Goal: Information Seeking & Learning: Check status

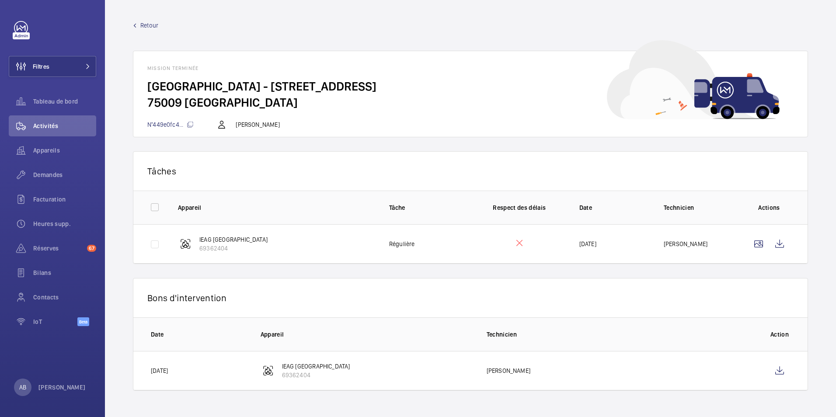
click at [135, 24] on mat-icon at bounding box center [135, 26] width 4 height 4
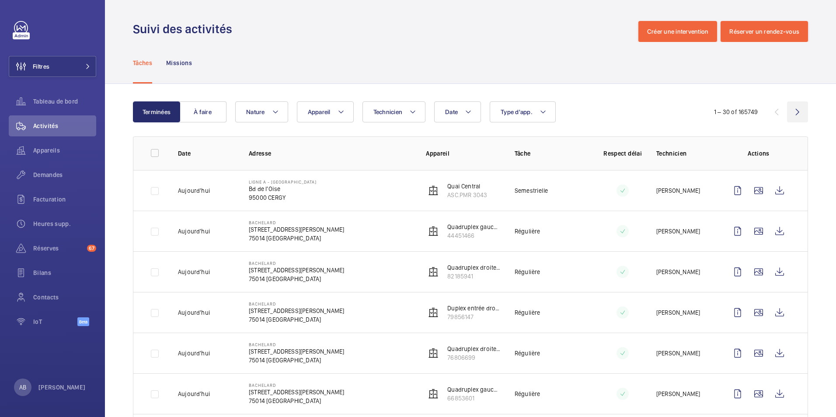
click at [790, 119] on wm-front-icon-button at bounding box center [797, 111] width 21 height 21
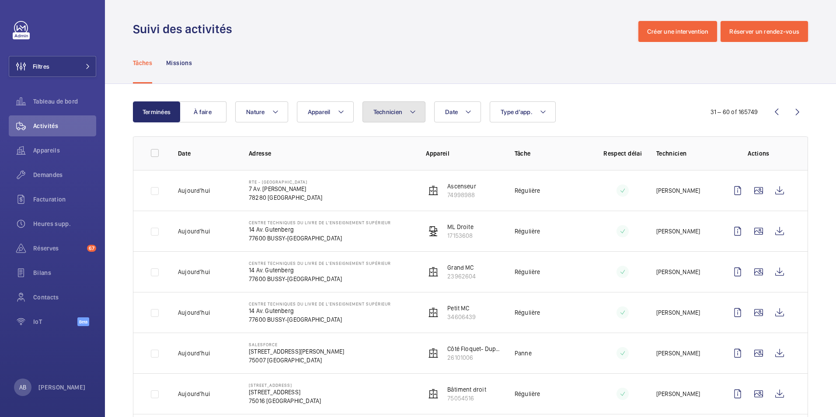
click at [397, 115] on button "Technicien" at bounding box center [394, 111] width 63 height 21
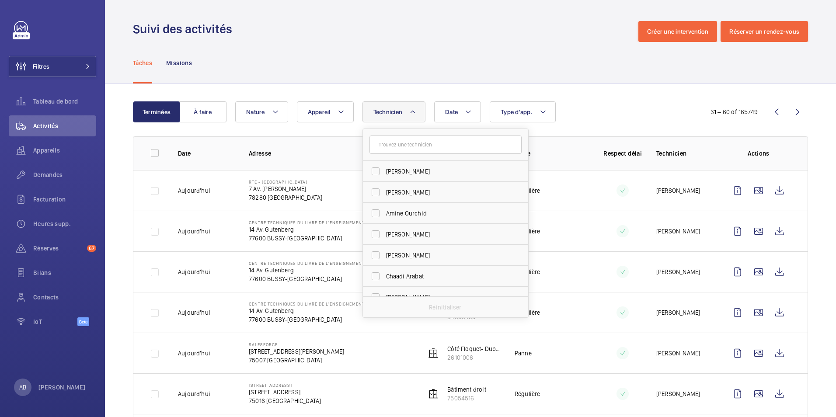
click at [394, 148] on input "text" at bounding box center [446, 145] width 152 height 18
type input "ala"
click at [379, 212] on input "Ala in Bedime" at bounding box center [375, 213] width 17 height 17
checkbox input "true"
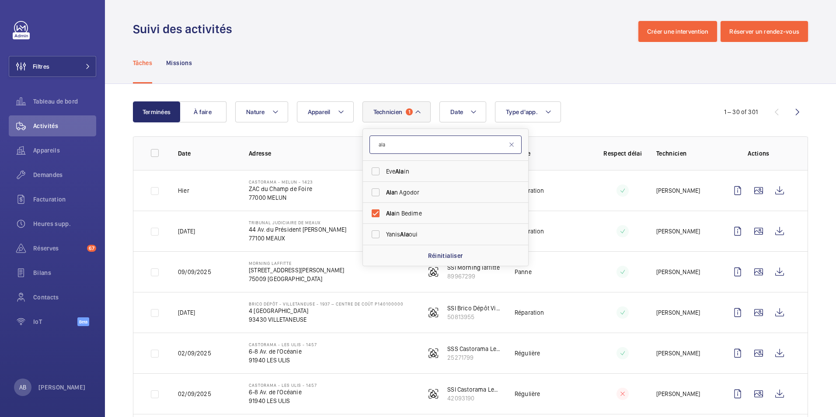
click at [399, 147] on input "ala" at bounding box center [446, 145] width 152 height 18
type input "fay"
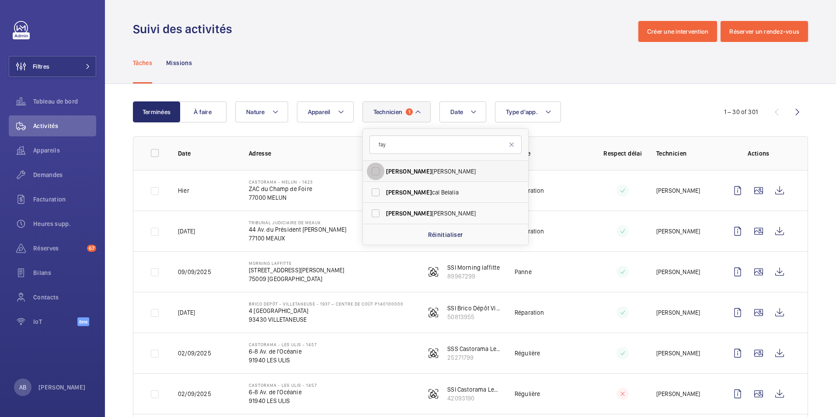
click at [373, 173] on input "Fay cel Hamimi" at bounding box center [375, 171] width 17 height 17
checkbox input "true"
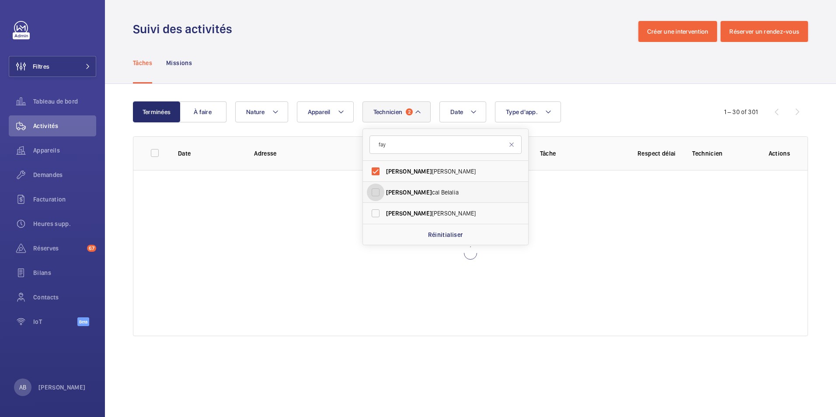
click at [375, 195] on input "Fay cal Belalia" at bounding box center [375, 192] width 17 height 17
checkbox input "true"
click at [402, 147] on input "fay" at bounding box center [446, 145] width 152 height 18
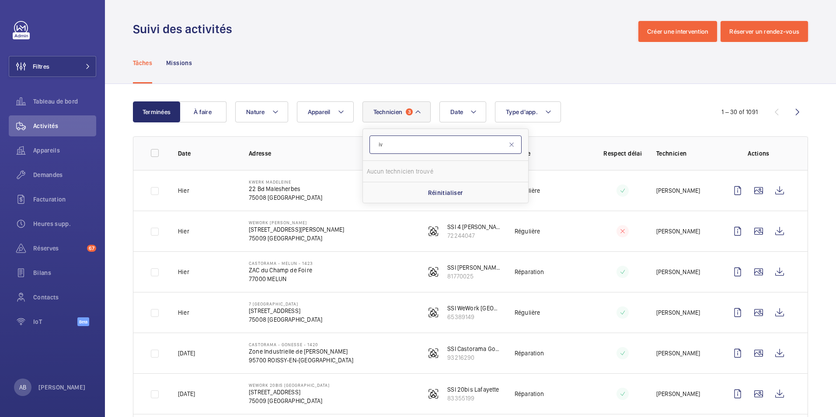
type input "i"
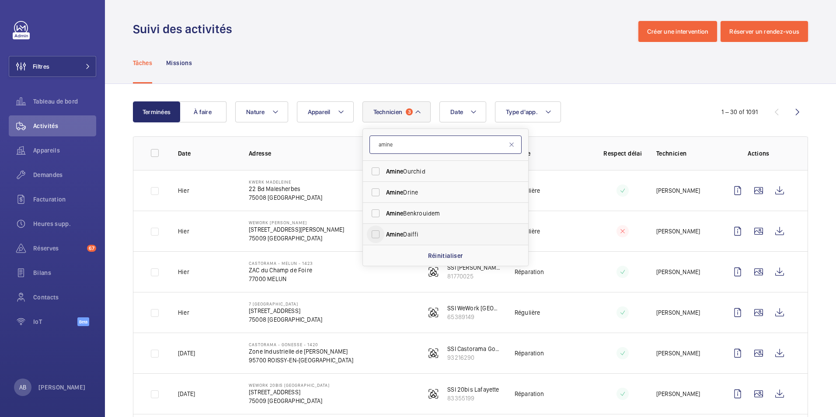
type input "amine"
click at [377, 233] on input "Amine Daiffi" at bounding box center [375, 234] width 17 height 17
checkbox input "true"
click at [565, 70] on div "Tâches Missions" at bounding box center [470, 63] width 675 height 42
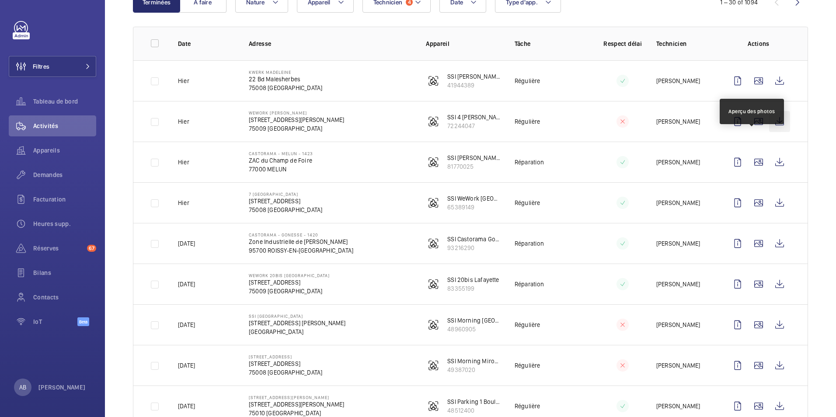
scroll to position [104, 0]
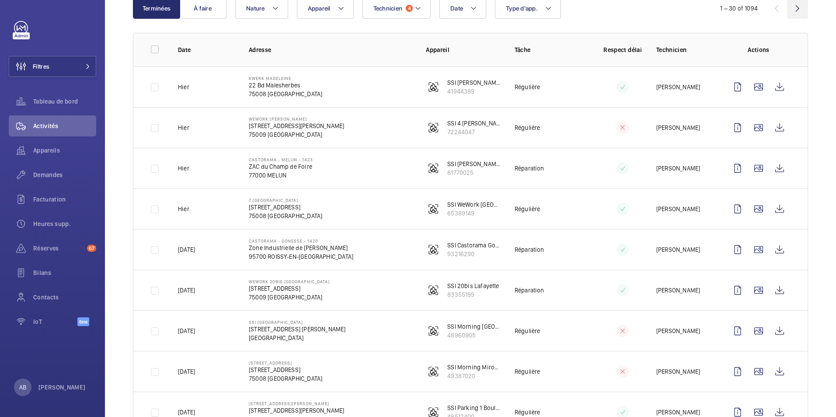
click at [789, 7] on wm-front-icon-button at bounding box center [797, 8] width 21 height 21
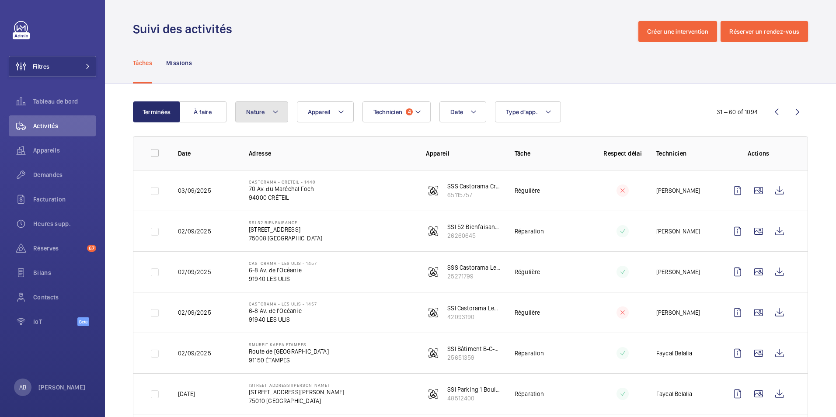
click at [265, 115] on button "Nature" at bounding box center [261, 111] width 53 height 21
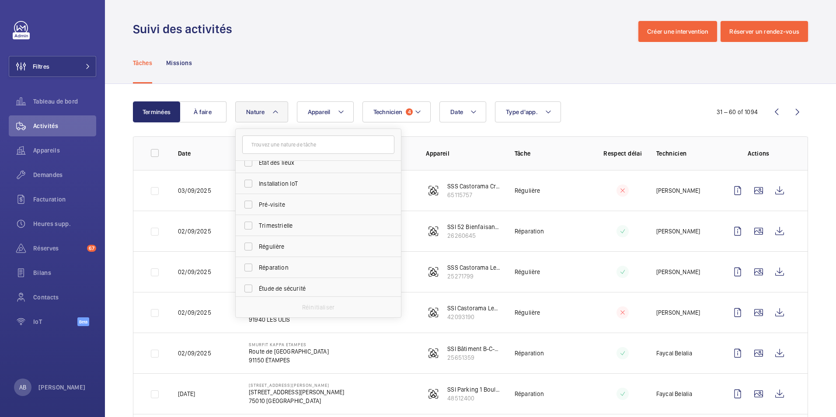
scroll to position [94, 0]
click at [250, 245] on input "Régulière" at bounding box center [248, 244] width 17 height 17
checkbox input "true"
click at [600, 55] on div "Tâches Missions" at bounding box center [470, 63] width 675 height 42
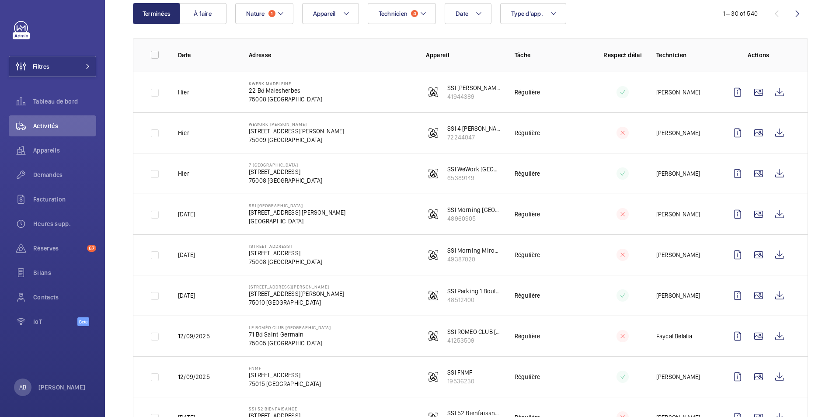
scroll to position [10, 0]
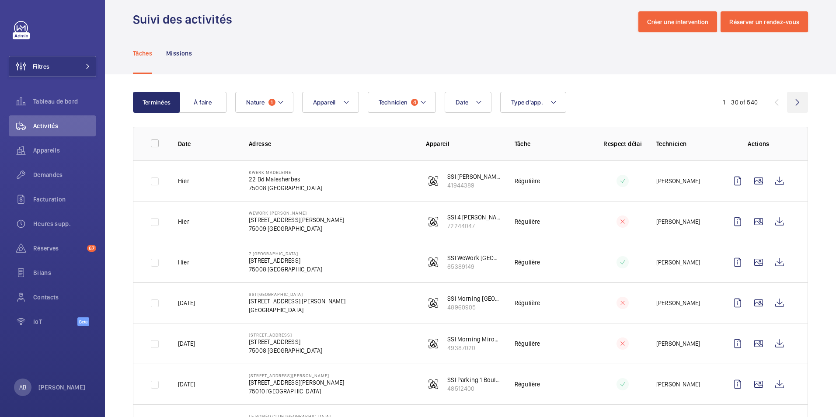
click at [792, 101] on wm-front-icon-button at bounding box center [797, 102] width 21 height 21
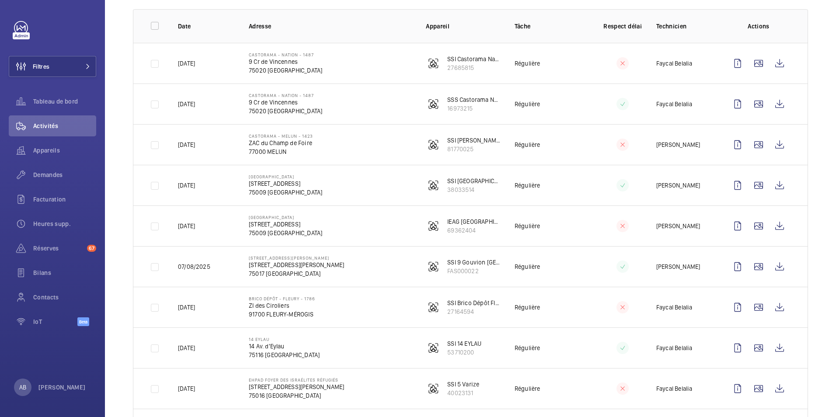
scroll to position [124, 0]
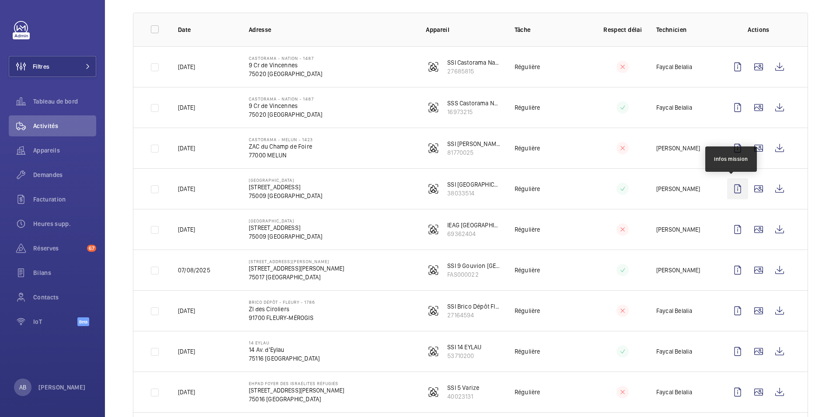
click at [727, 188] on wm-front-icon-button at bounding box center [737, 188] width 21 height 21
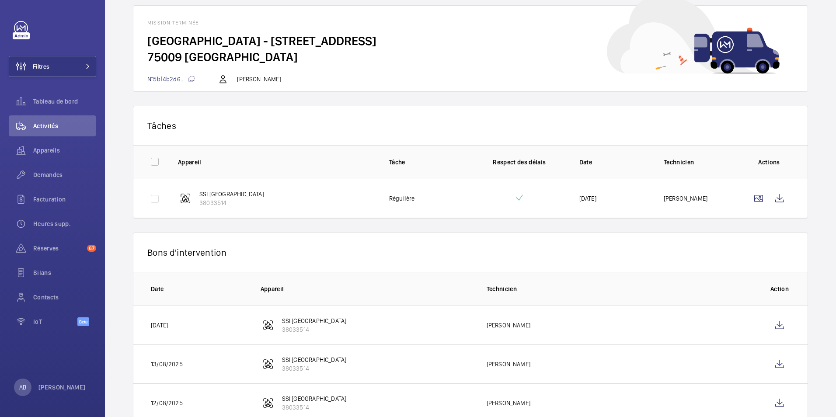
scroll to position [112, 0]
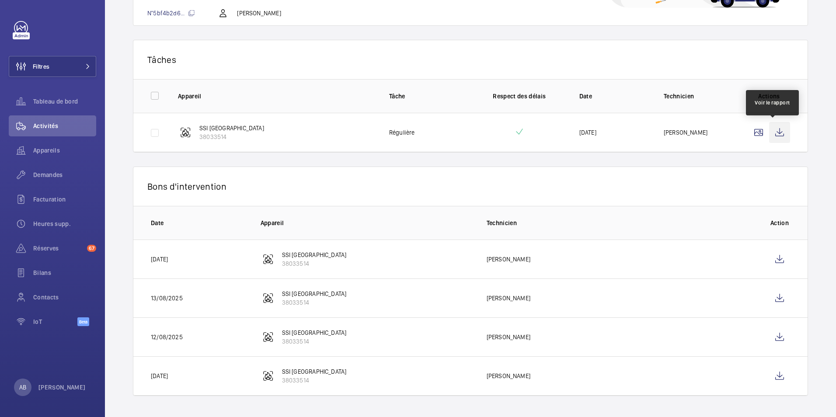
click at [775, 135] on wm-front-icon-button at bounding box center [779, 132] width 21 height 21
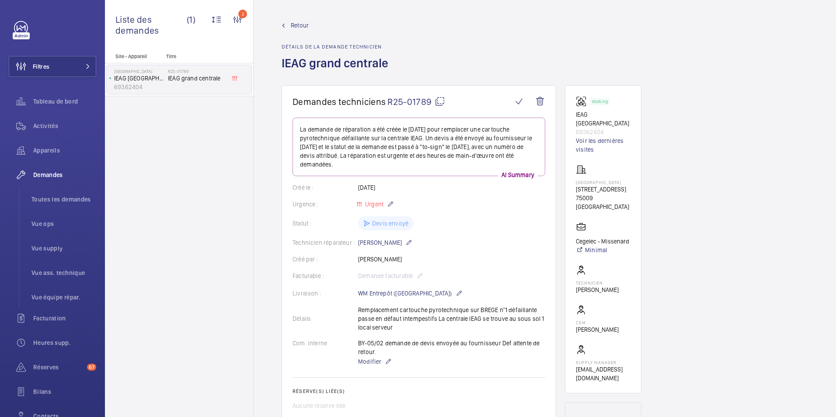
click at [283, 24] on mat-icon at bounding box center [284, 26] width 4 height 4
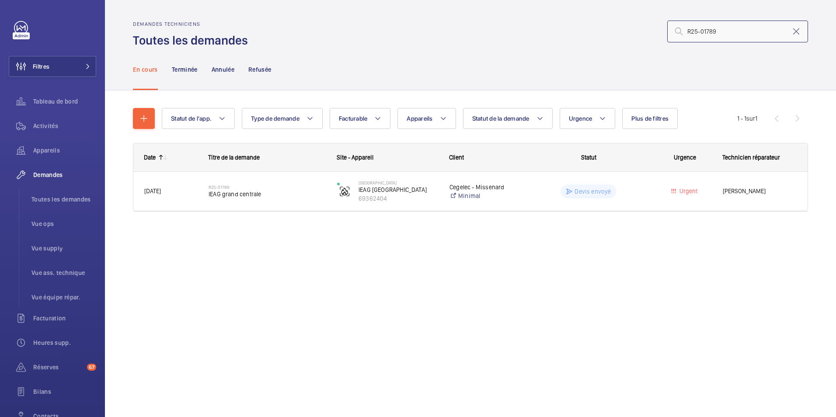
click at [689, 35] on input "R25-01789" at bounding box center [737, 32] width 141 height 22
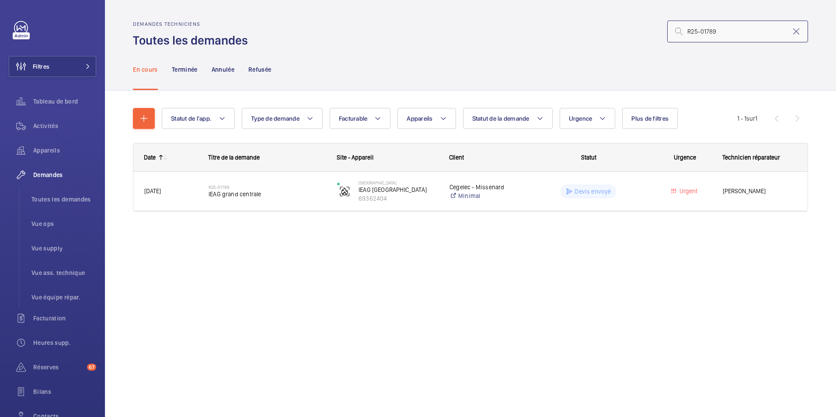
paste input "R25-1174"
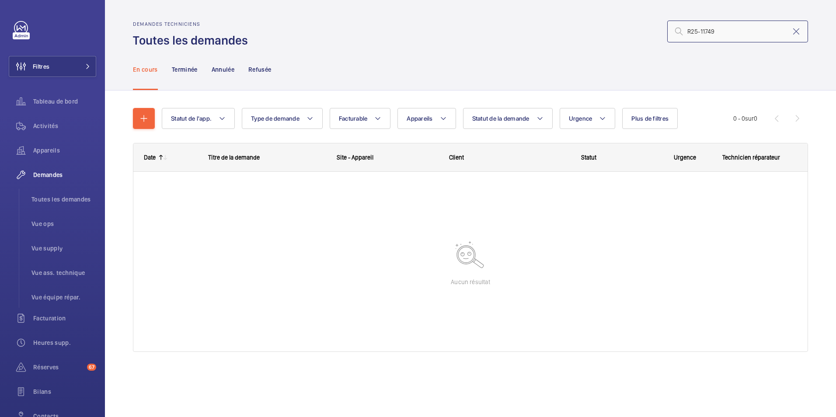
click at [689, 31] on input "R25-11749" at bounding box center [737, 32] width 141 height 22
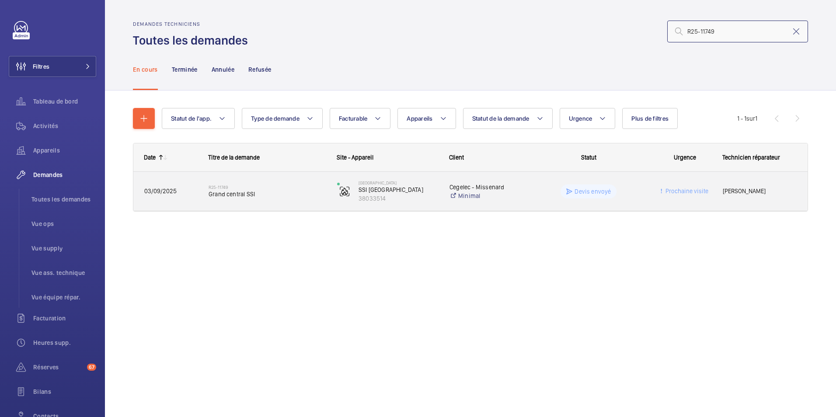
type input "R25-11749"
click at [233, 192] on span "Grand central SSI" at bounding box center [267, 194] width 117 height 9
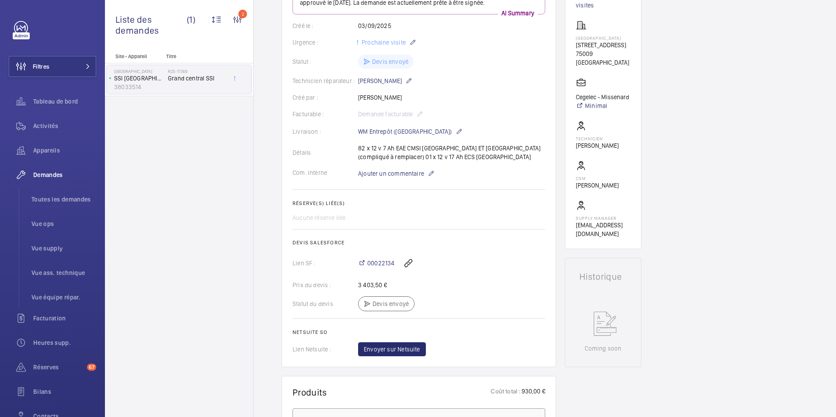
scroll to position [146, 0]
click at [376, 266] on span "00022134" at bounding box center [380, 261] width 27 height 9
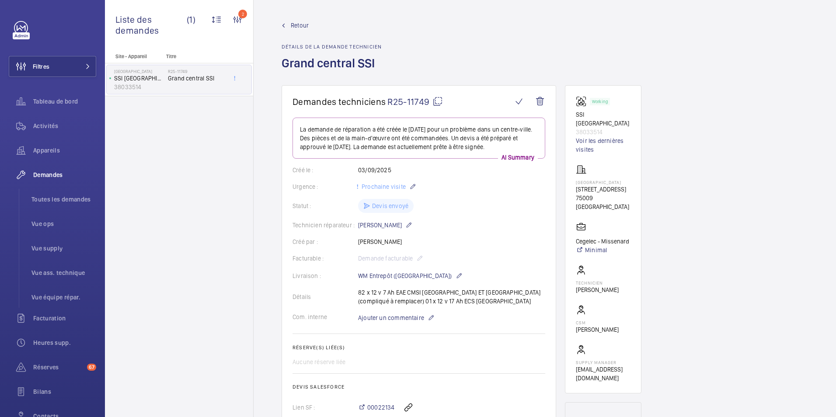
click at [286, 28] on link "Retour" at bounding box center [332, 25] width 100 height 9
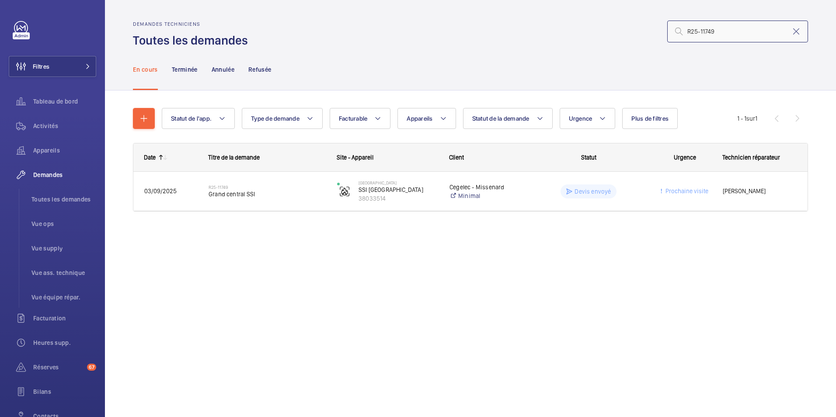
click at [691, 34] on input "R25-11749" at bounding box center [737, 32] width 141 height 22
paste input "230"
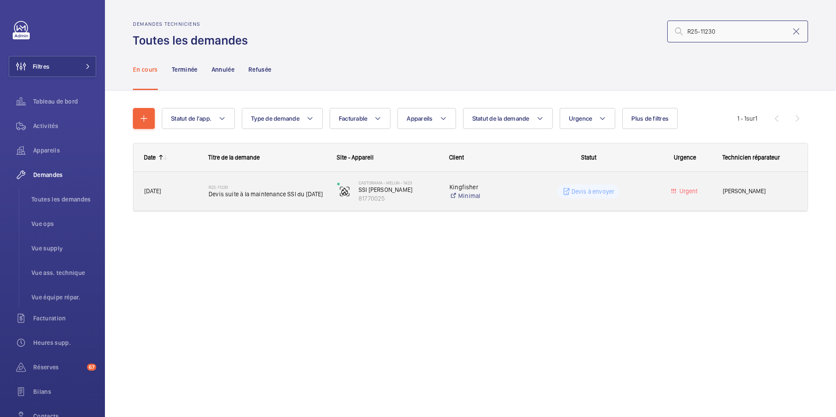
type input "R25-11230"
click at [223, 195] on span "Devis suite à la maintenance SSI du 18/08/2025" at bounding box center [267, 194] width 117 height 9
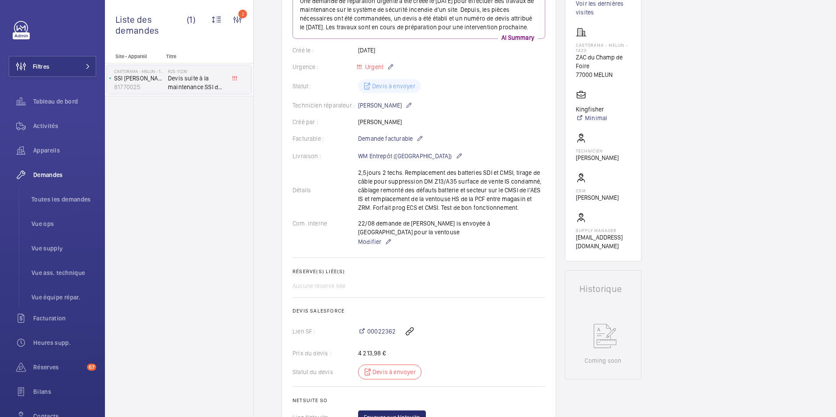
scroll to position [175, 0]
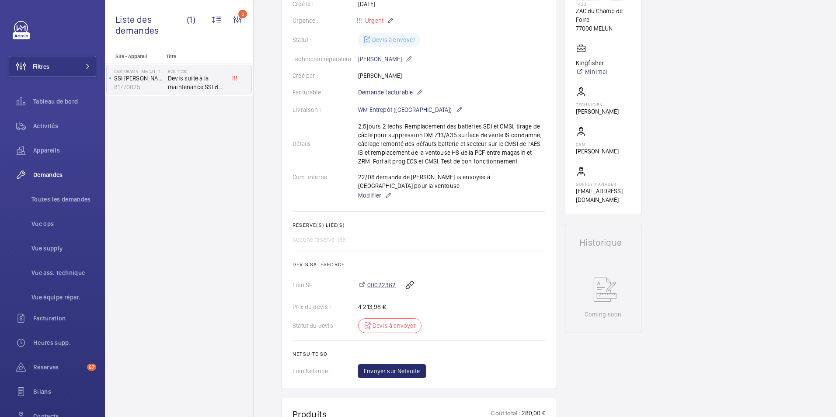
click at [388, 281] on span "00022362" at bounding box center [381, 285] width 28 height 9
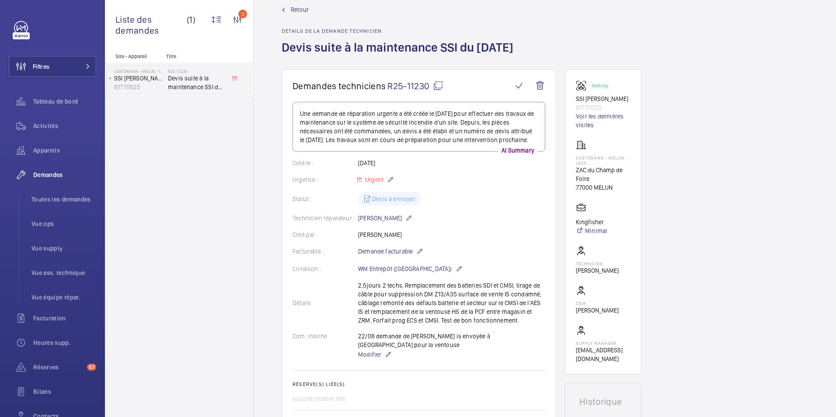
scroll to position [0, 0]
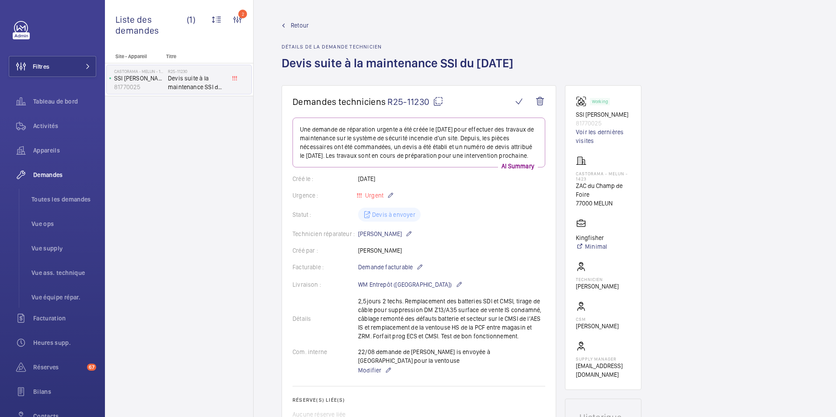
click at [285, 22] on link "Retour" at bounding box center [400, 25] width 237 height 9
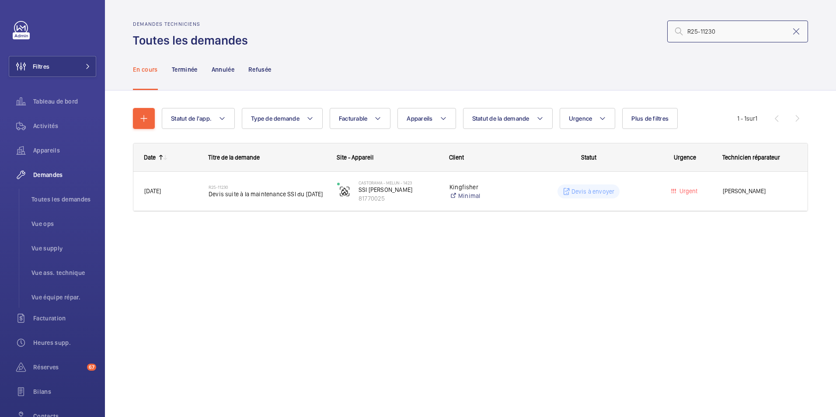
click at [703, 33] on input "R25-11230" at bounding box center [737, 32] width 141 height 22
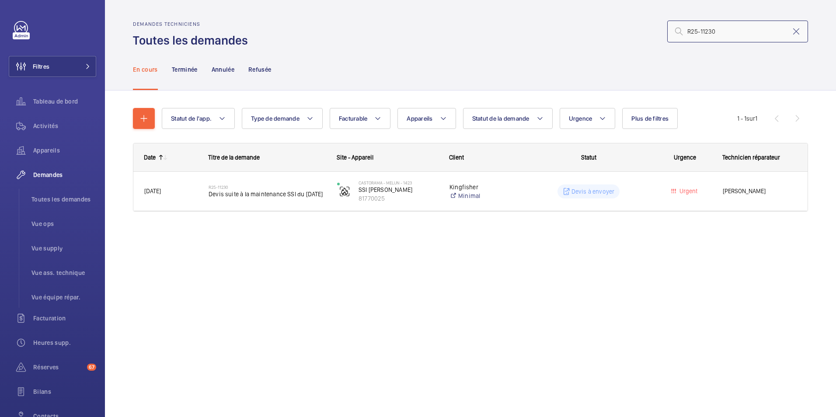
paste input "924"
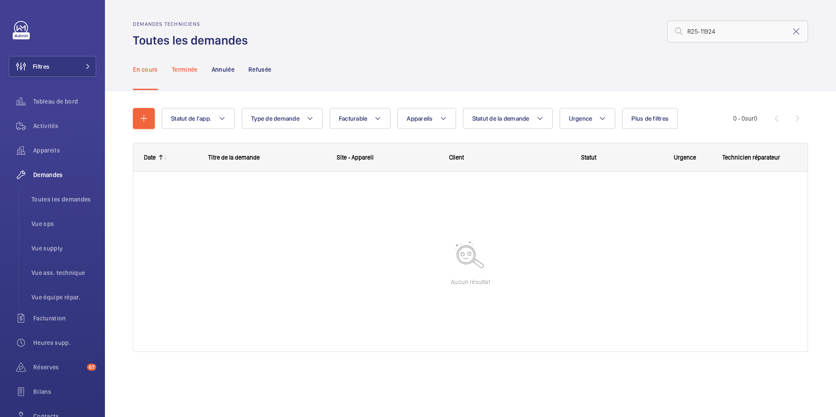
click at [191, 72] on p "Terminée" at bounding box center [185, 69] width 26 height 9
click at [155, 72] on p "En cours" at bounding box center [145, 69] width 25 height 9
click at [744, 35] on input "R25-11924" at bounding box center [737, 32] width 141 height 22
click at [701, 31] on input "R25-11924" at bounding box center [737, 32] width 141 height 22
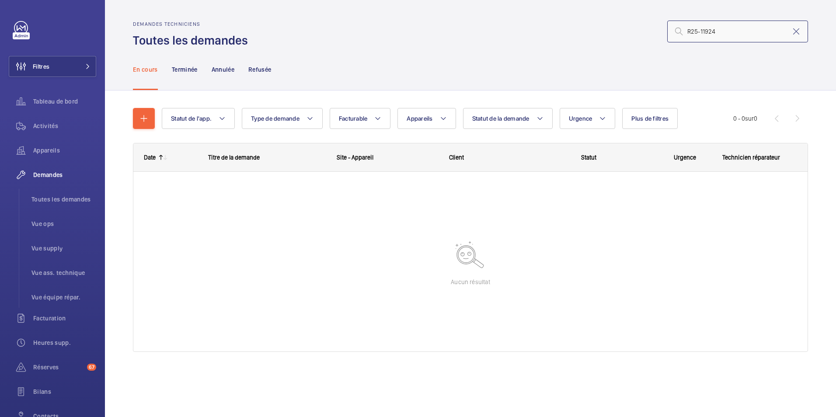
click at [701, 31] on input "R25-11924" at bounding box center [737, 32] width 141 height 22
paste input "076"
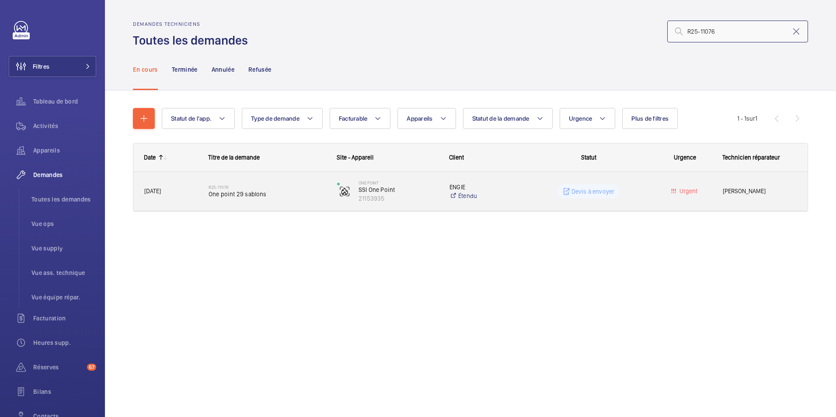
type input "R25-11076"
click at [216, 189] on h2 "R25-11076" at bounding box center [267, 187] width 117 height 5
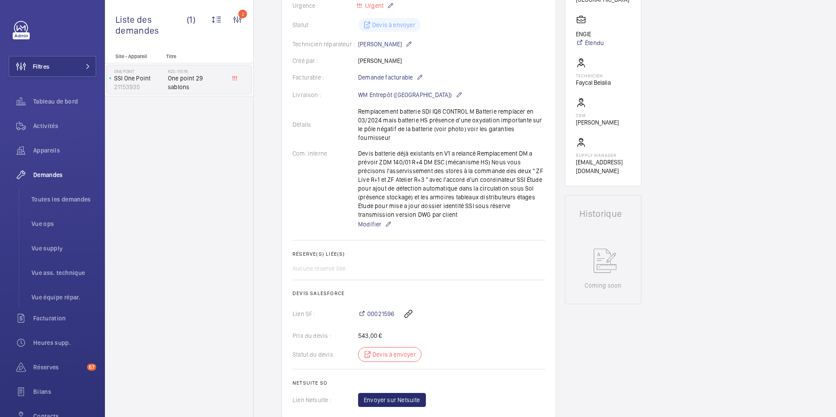
scroll to position [207, 0]
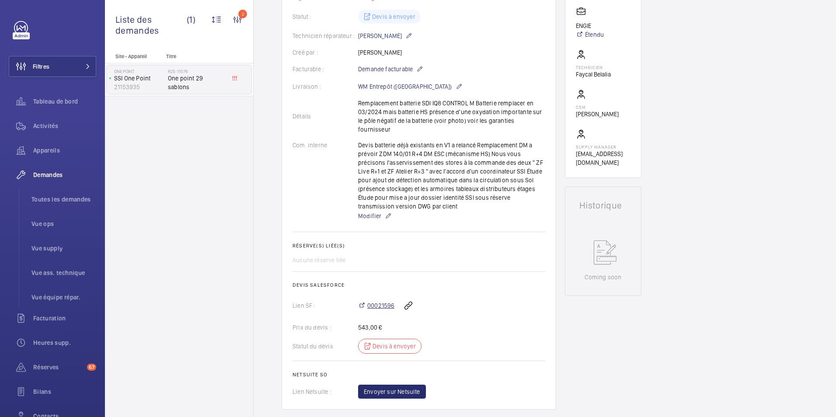
click at [377, 301] on span "00021596" at bounding box center [380, 305] width 27 height 9
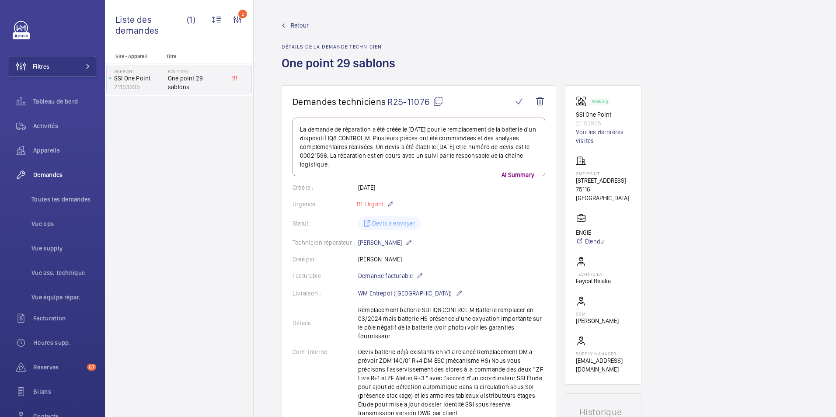
click at [286, 27] on link "Retour" at bounding box center [341, 25] width 119 height 9
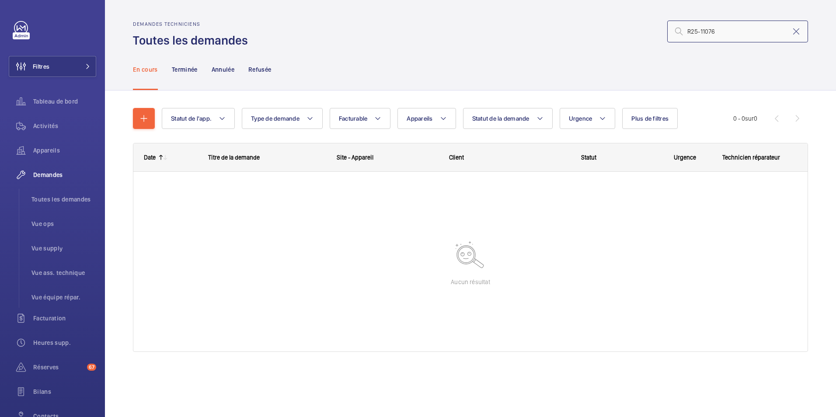
click at [720, 33] on input "R25-11076" at bounding box center [737, 32] width 141 height 22
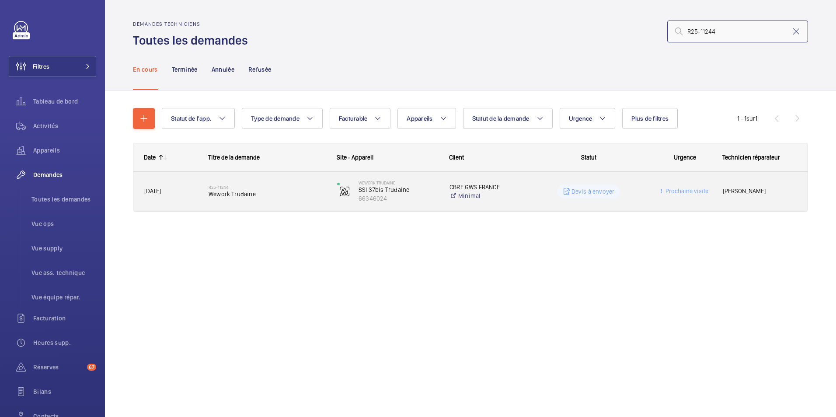
type input "R25-11244"
click at [227, 194] on span "Wework Trudaine" at bounding box center [267, 194] width 117 height 9
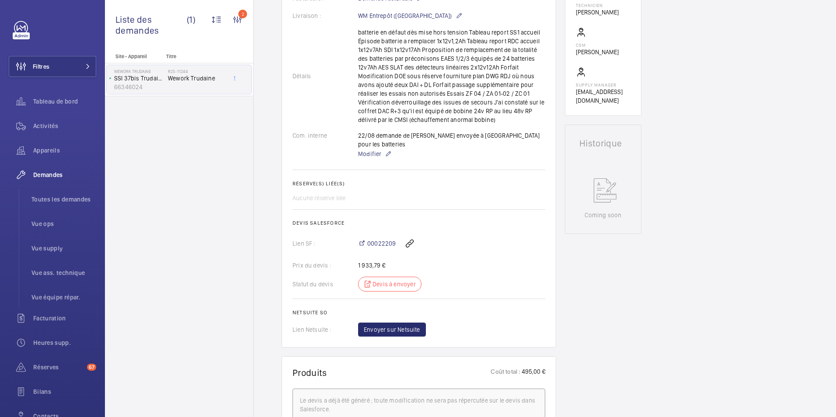
scroll to position [269, 0]
click at [380, 239] on span "00022209" at bounding box center [381, 243] width 28 height 9
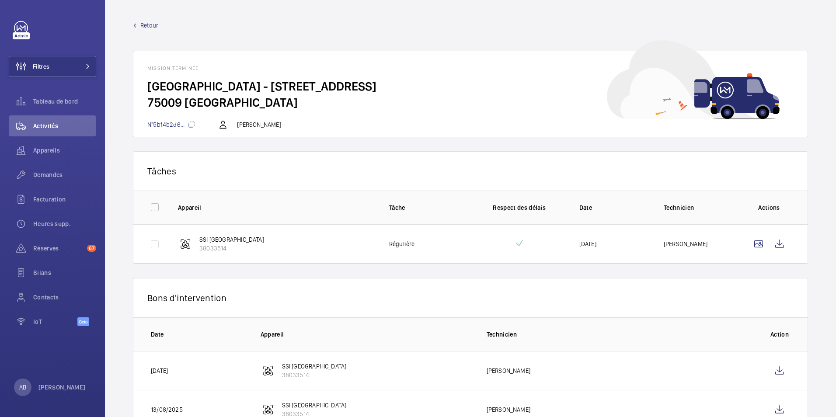
scroll to position [112, 0]
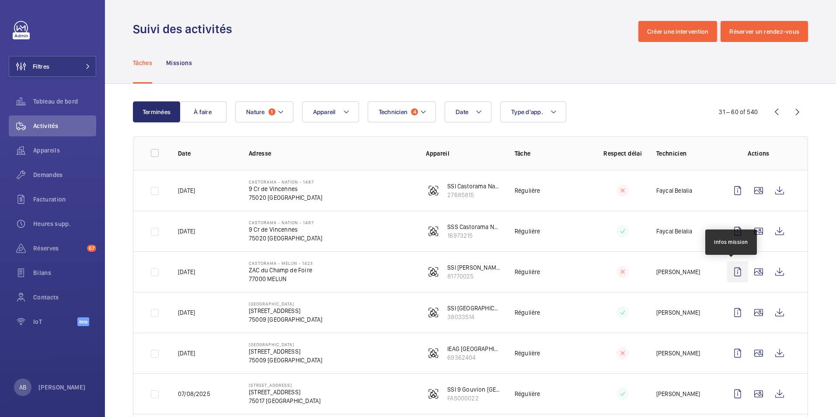
click at [732, 276] on wm-front-icon-button at bounding box center [737, 272] width 21 height 21
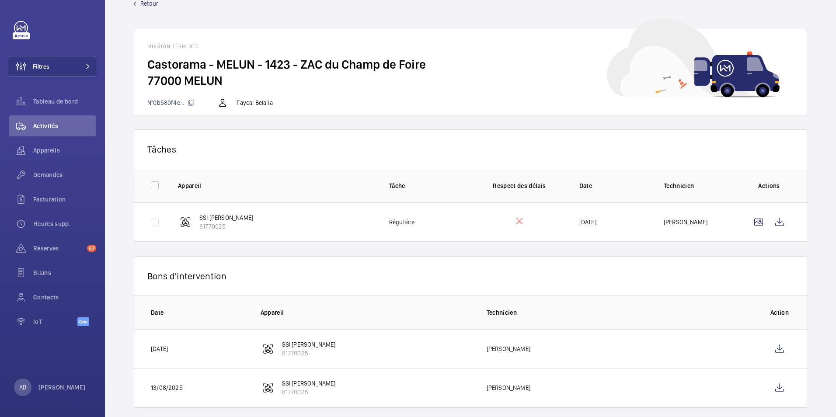
scroll to position [34, 0]
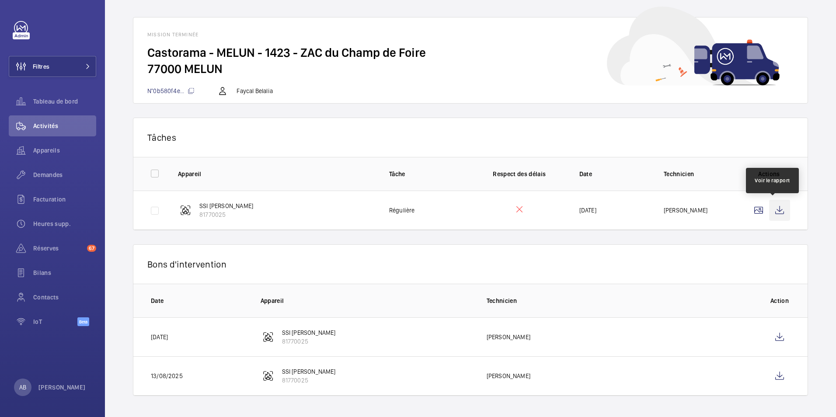
click at [771, 210] on wm-front-icon-button at bounding box center [779, 210] width 21 height 21
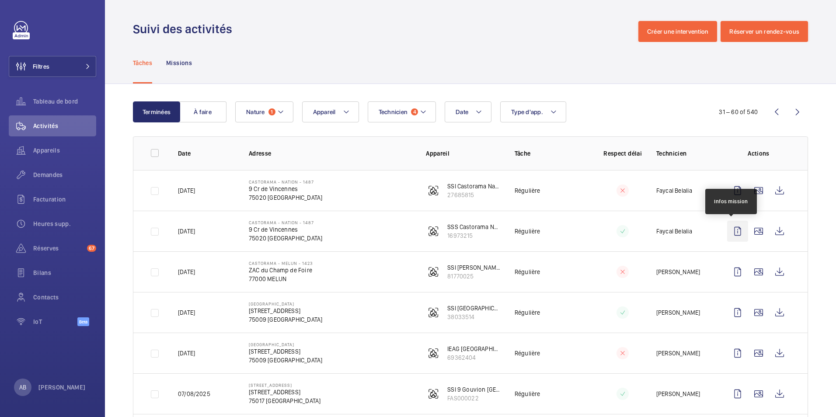
click at [736, 230] on wm-front-icon-button at bounding box center [737, 231] width 21 height 21
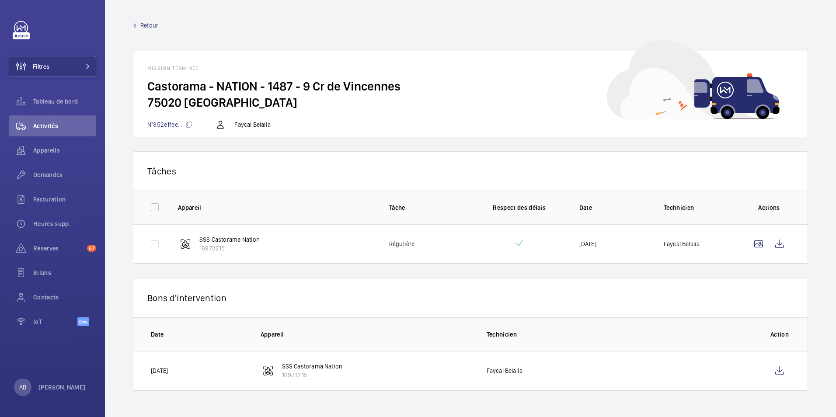
click at [154, 26] on span "Retour" at bounding box center [149, 25] width 18 height 9
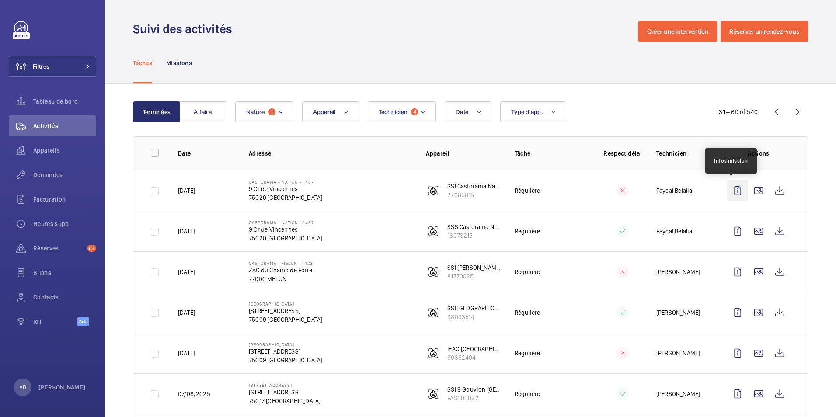
click at [729, 195] on wm-front-icon-button at bounding box center [737, 190] width 21 height 21
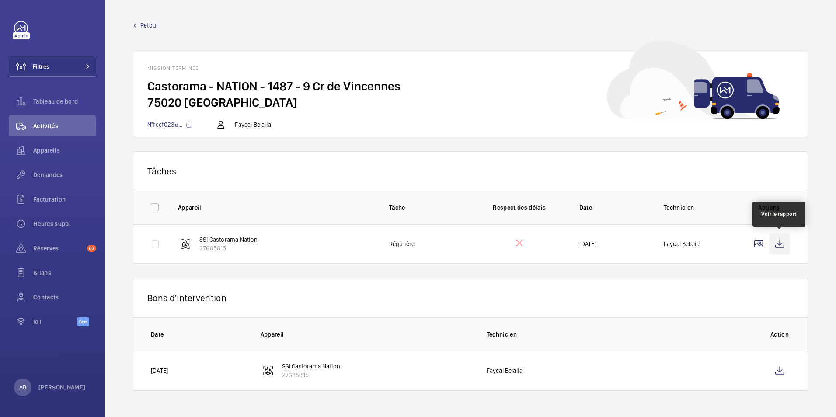
click at [782, 246] on wm-front-icon-button at bounding box center [779, 244] width 21 height 21
click at [147, 24] on span "Retour" at bounding box center [149, 25] width 18 height 9
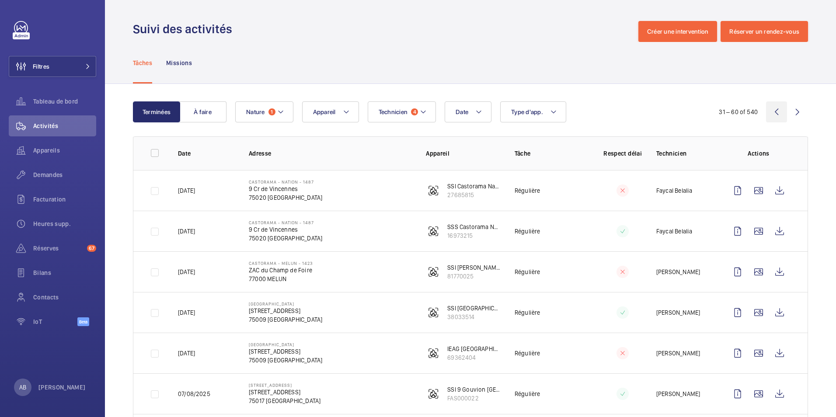
click at [769, 112] on wm-front-icon-button at bounding box center [776, 111] width 21 height 21
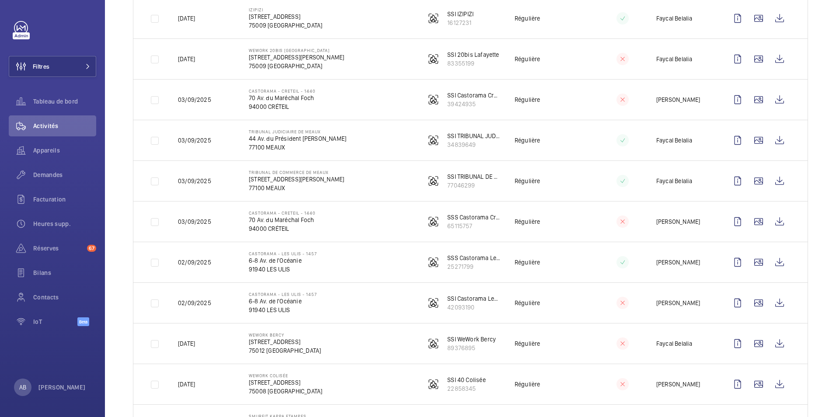
scroll to position [994, 0]
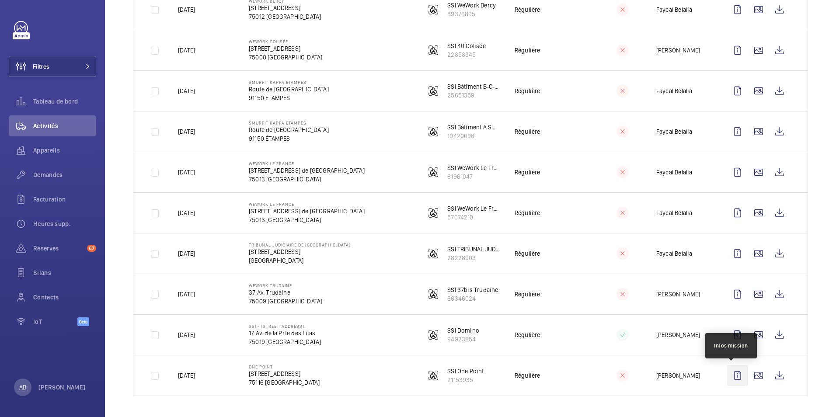
click at [729, 376] on wm-front-icon-button at bounding box center [737, 375] width 21 height 21
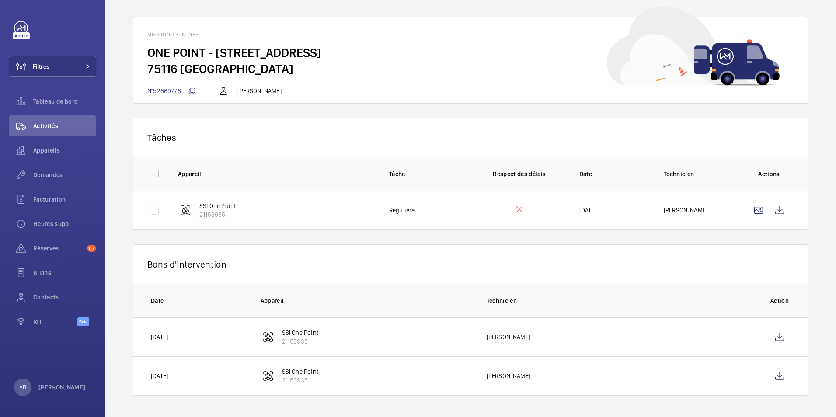
scroll to position [33, 0]
click at [774, 214] on wm-front-icon-button at bounding box center [779, 211] width 21 height 21
click at [105, 28] on mat-icon "button" at bounding box center [105, 27] width 10 height 7
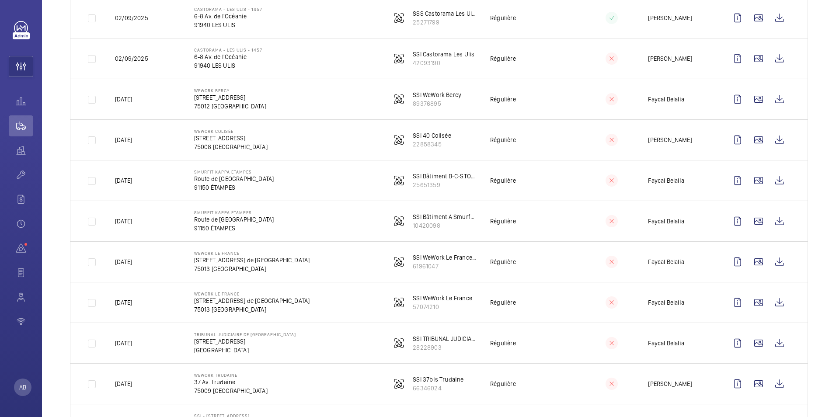
scroll to position [994, 0]
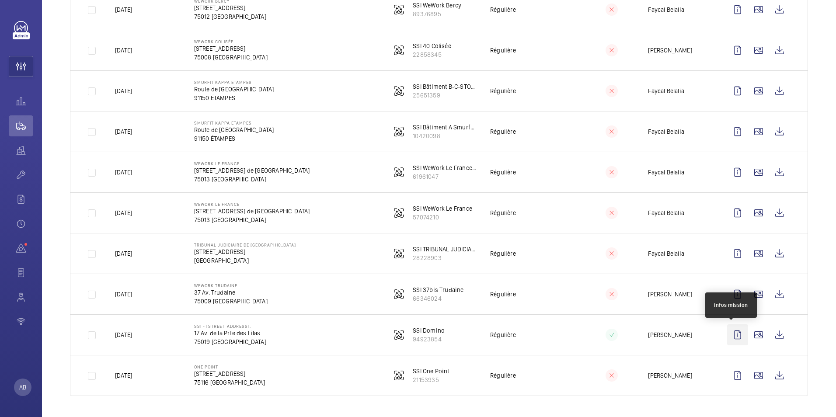
click at [729, 338] on wm-front-icon-button at bounding box center [737, 334] width 21 height 21
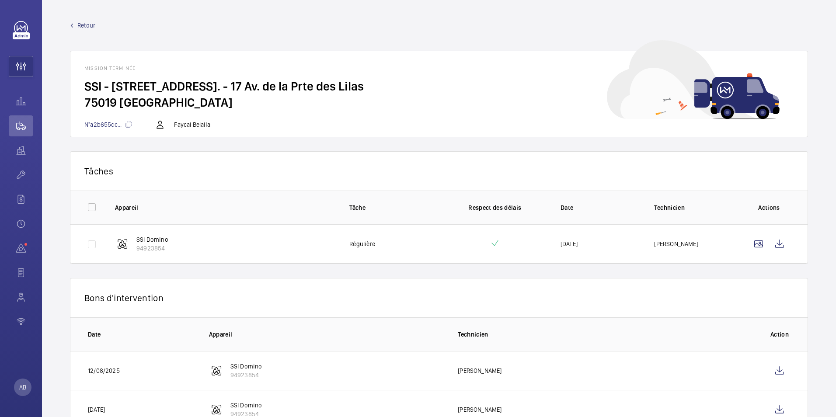
scroll to position [34, 0]
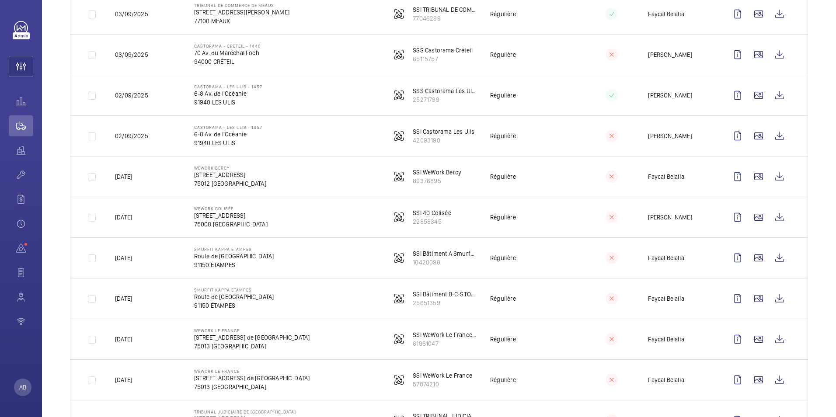
scroll to position [994, 0]
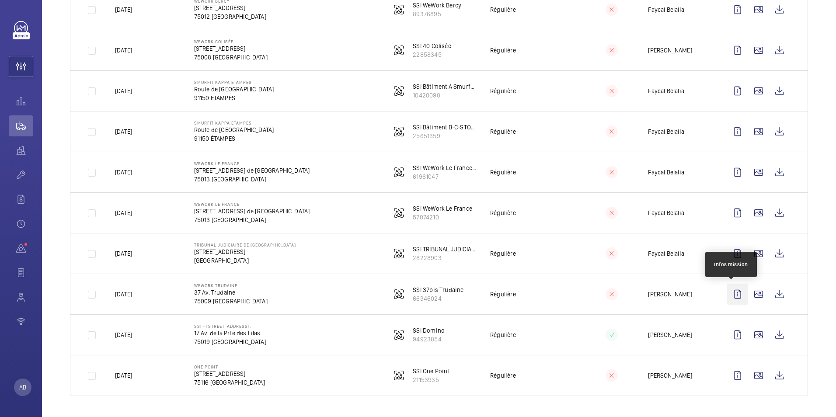
click at [731, 297] on wm-front-icon-button at bounding box center [737, 294] width 21 height 21
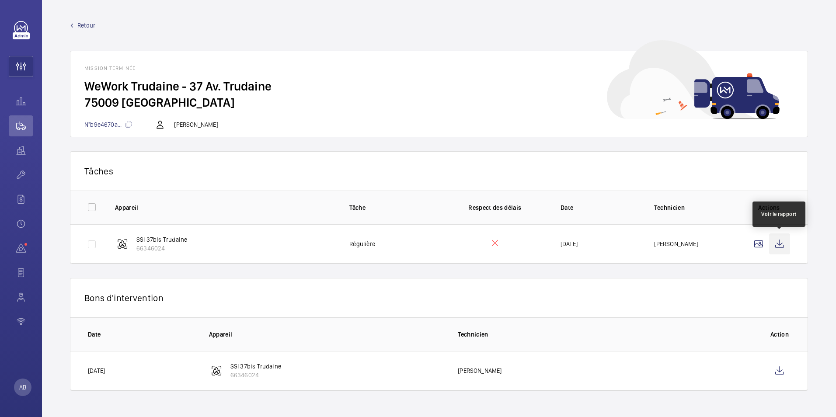
click at [781, 249] on wm-front-icon-button at bounding box center [779, 244] width 21 height 21
click at [78, 22] on span "Retour" at bounding box center [86, 25] width 18 height 9
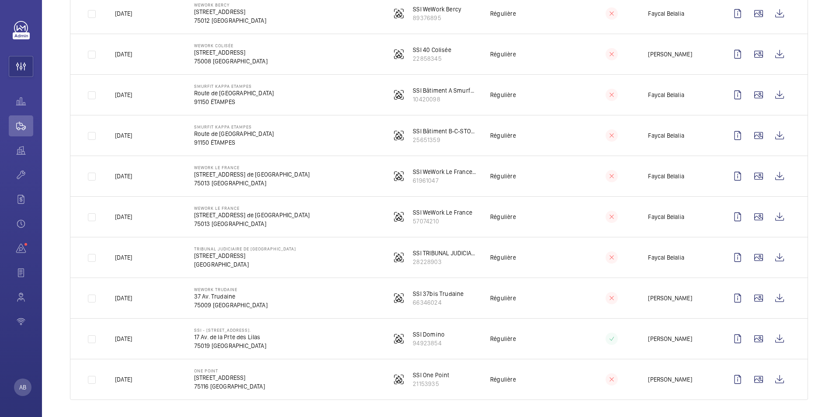
scroll to position [991, 0]
click at [729, 258] on wm-front-icon-button at bounding box center [737, 257] width 21 height 21
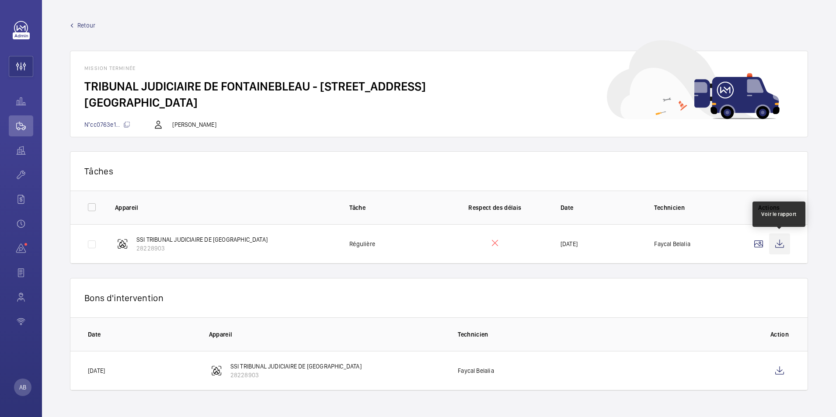
click at [779, 246] on wm-front-icon-button at bounding box center [779, 244] width 21 height 21
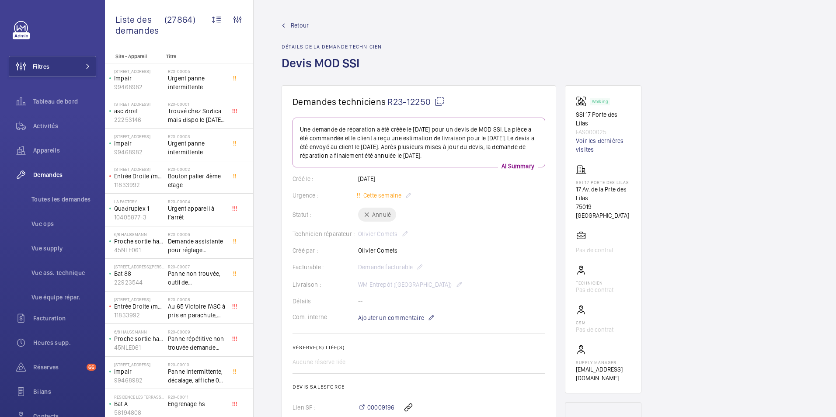
drag, startPoint x: 431, startPoint y: 102, endPoint x: 389, endPoint y: 100, distance: 42.1
click at [389, 100] on span "R23-12250" at bounding box center [415, 101] width 57 height 11
copy span "R23-12250"
drag, startPoint x: 389, startPoint y: 100, endPoint x: 442, endPoint y: 91, distance: 54.0
click at [442, 91] on wm-front-card "Demandes techniciens R23-12250 Une demande de réparation a été créée le [DATE] …" at bounding box center [419, 298] width 275 height 426
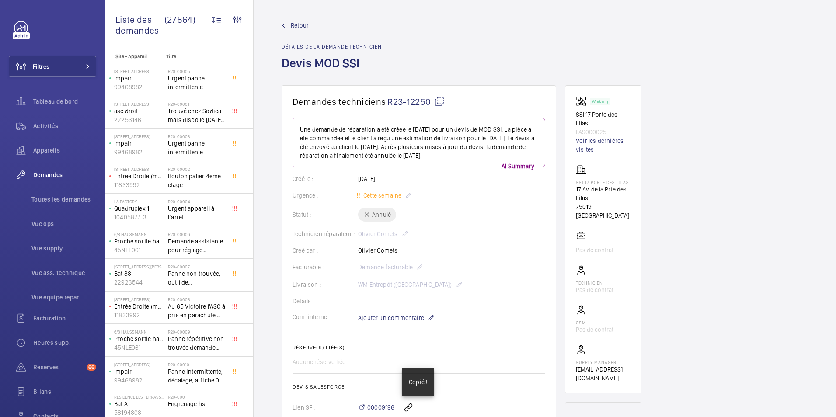
click at [441, 100] on mat-icon at bounding box center [439, 101] width 10 height 10
